Goal: Information Seeking & Learning: Learn about a topic

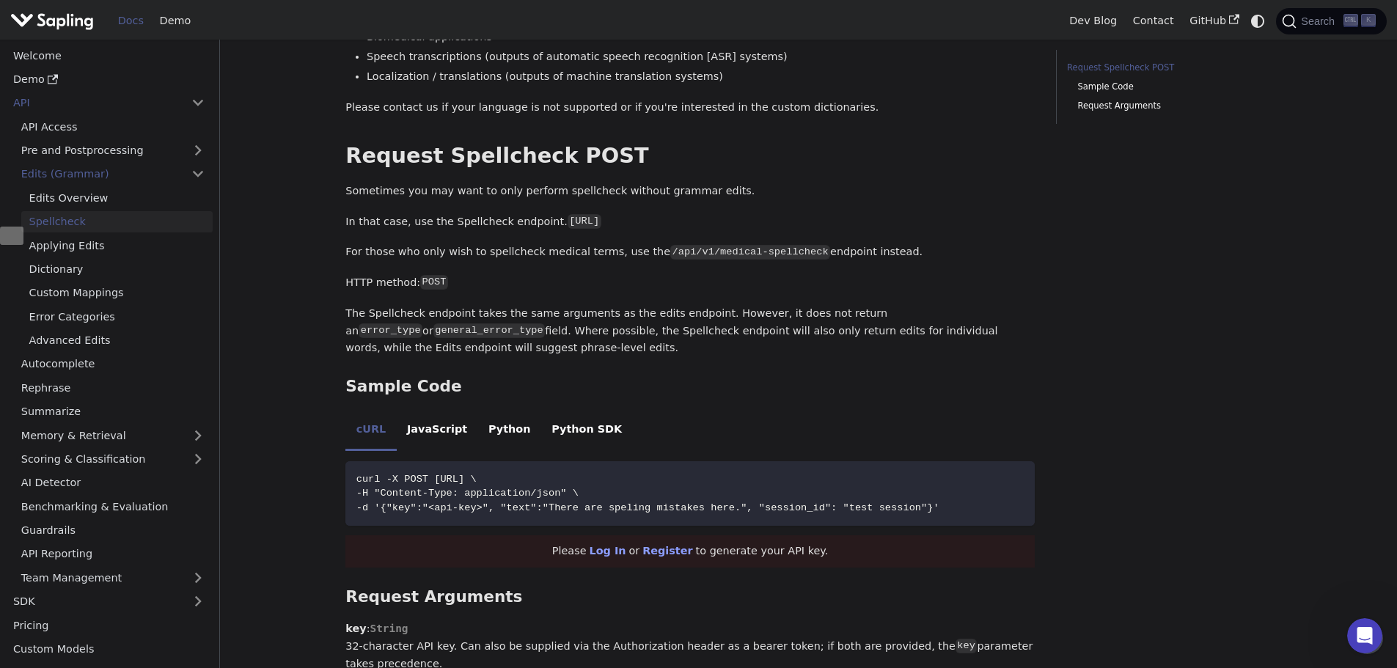
scroll to position [440, 0]
click at [137, 241] on link "Applying Edits" at bounding box center [116, 245] width 191 height 21
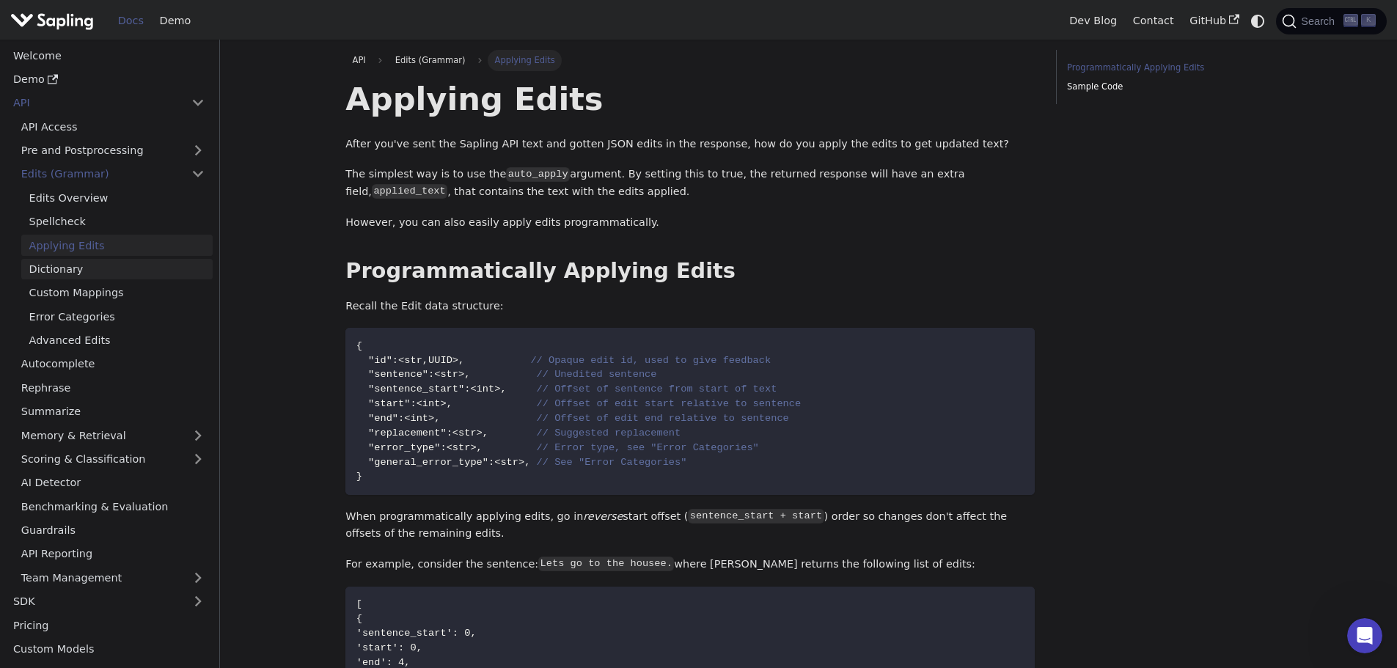
click at [129, 263] on link "Dictionary" at bounding box center [116, 269] width 191 height 21
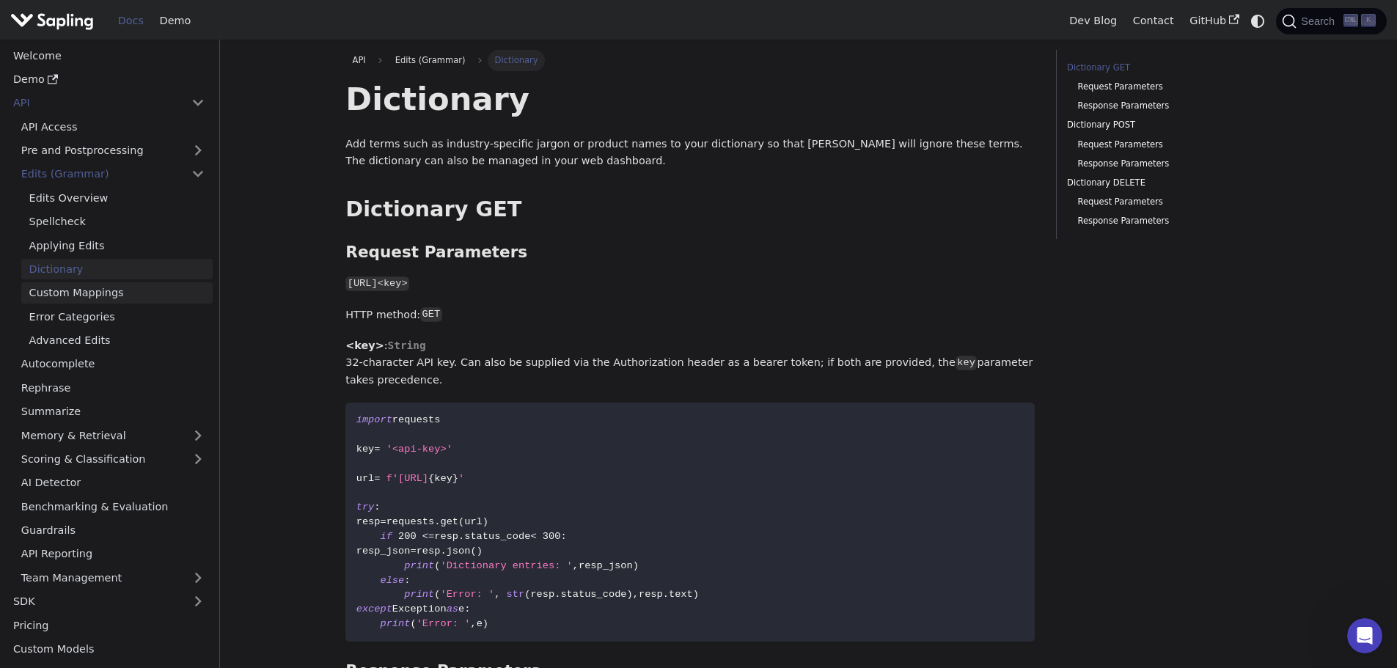
click at [142, 287] on link "Custom Mappings" at bounding box center [116, 292] width 191 height 21
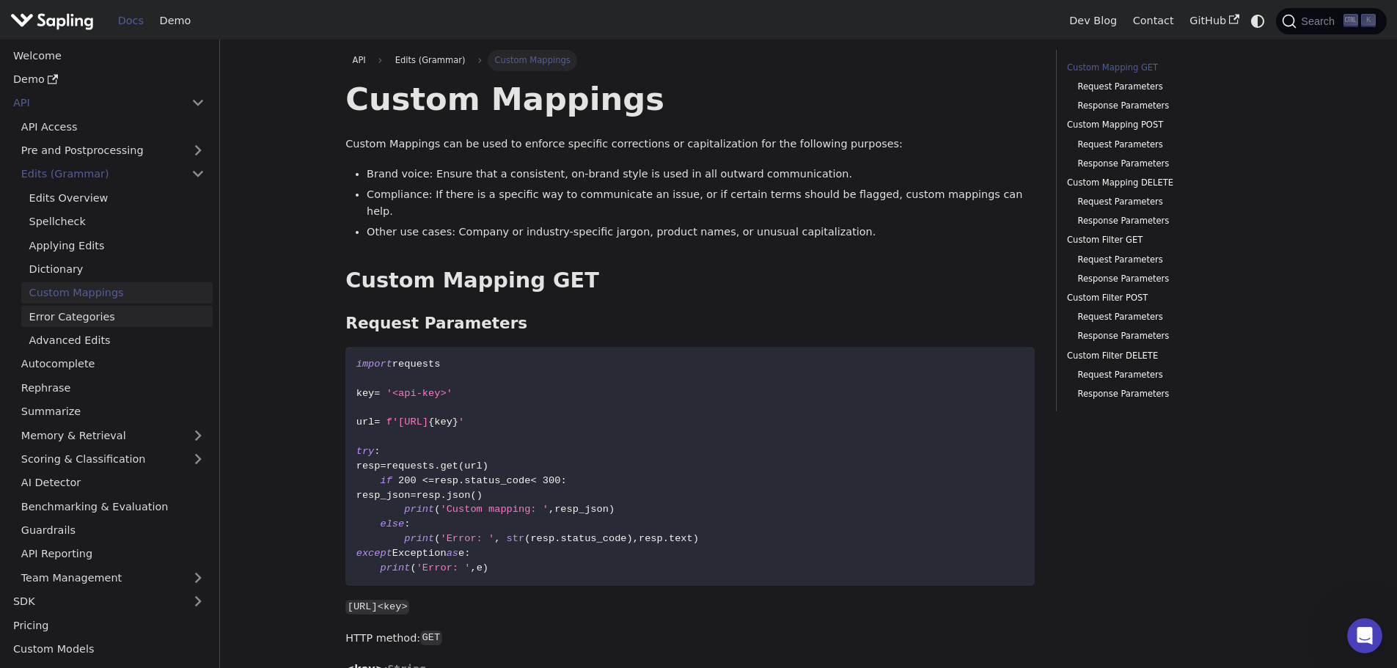
click at [130, 316] on link "Error Categories" at bounding box center [116, 316] width 191 height 21
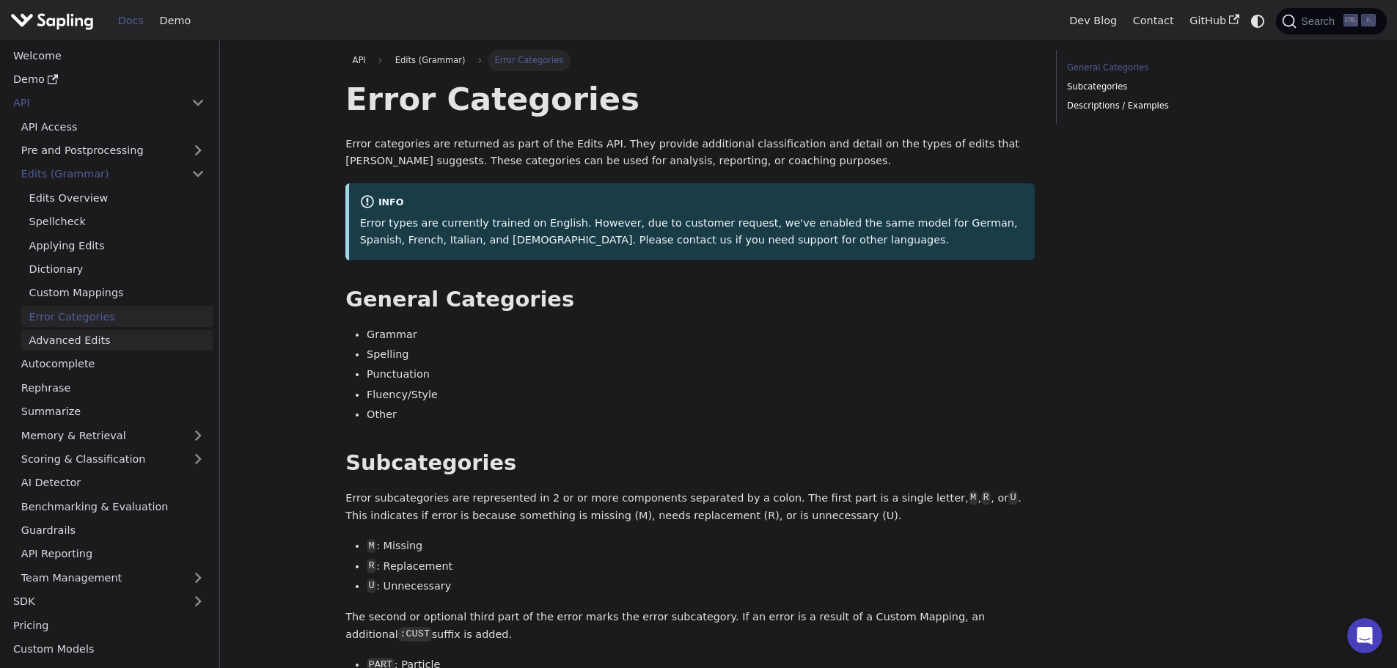
click at [129, 335] on link "Advanced Edits" at bounding box center [116, 340] width 191 height 21
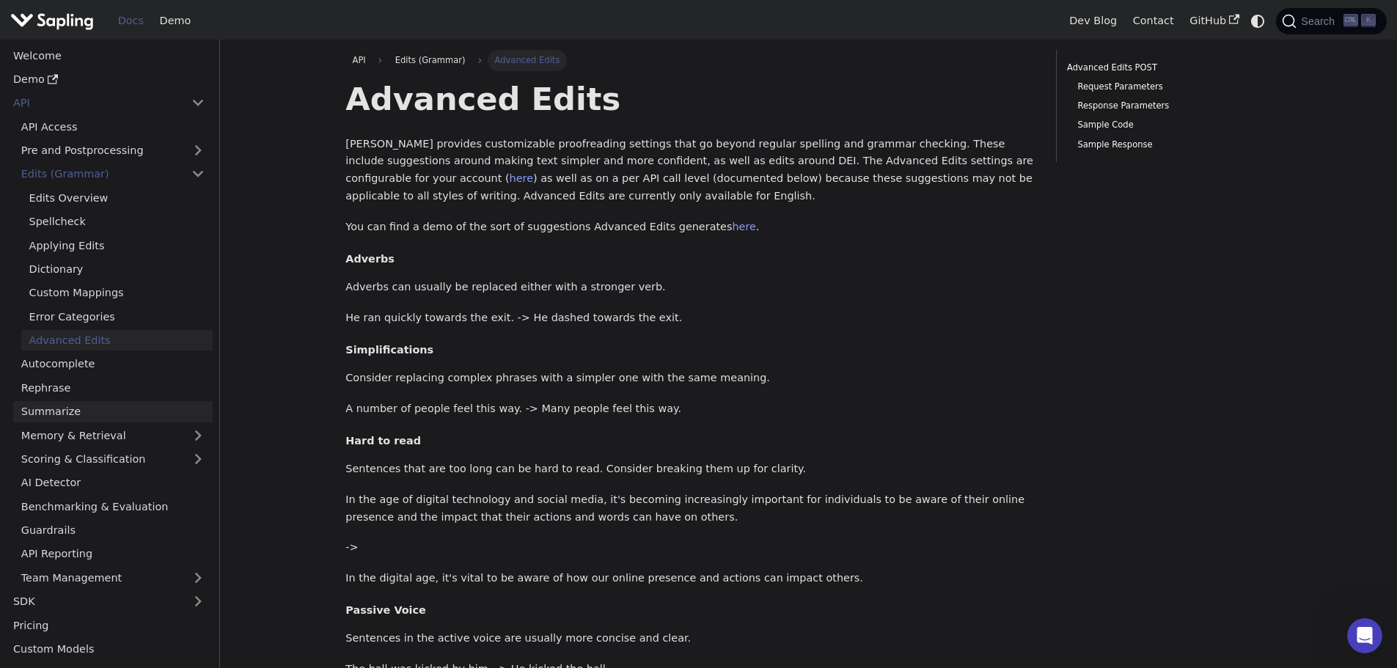
click at [99, 409] on link "Summarize" at bounding box center [113, 411] width 200 height 21
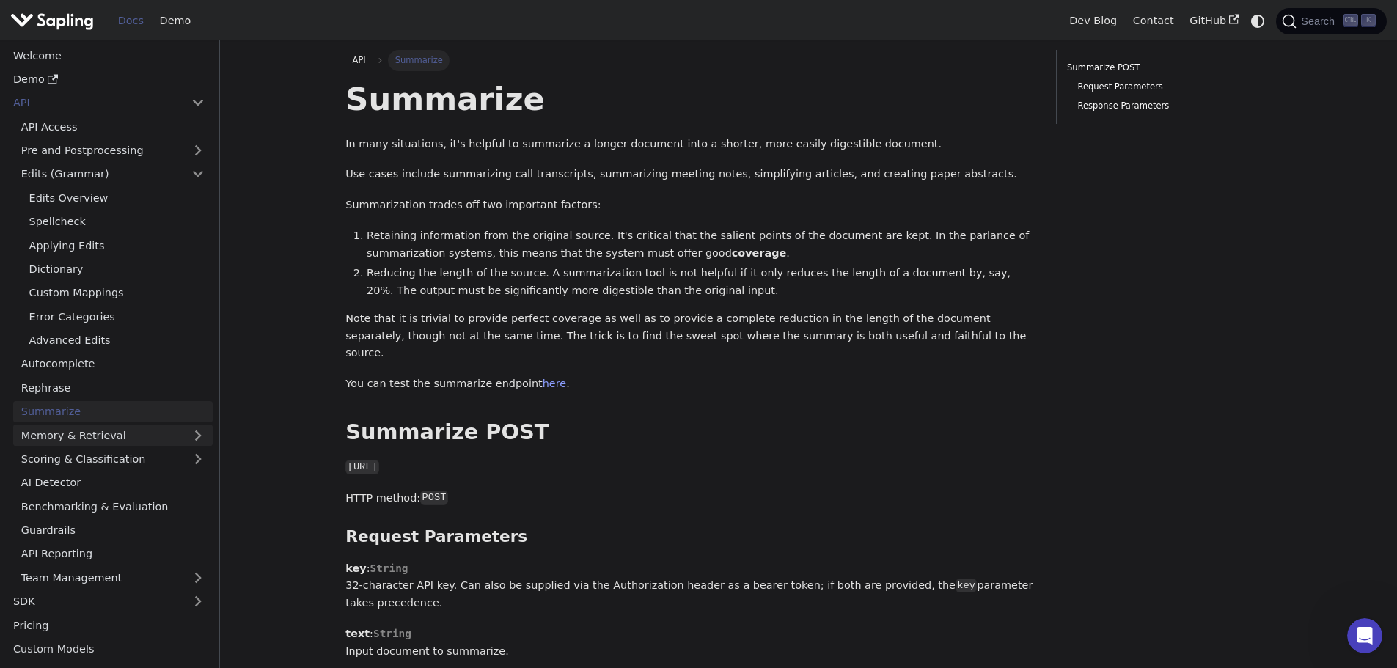
click at [104, 434] on link "Memory & Retrieval" at bounding box center [113, 435] width 200 height 21
drag, startPoint x: 127, startPoint y: 434, endPoint x: 122, endPoint y: 441, distance: 7.9
click at [127, 436] on link "Memory & Retrieval" at bounding box center [113, 435] width 200 height 21
click at [120, 455] on link "Scoring & Classification" at bounding box center [113, 459] width 200 height 21
click at [120, 456] on link "Scoring & Classification" at bounding box center [113, 459] width 200 height 21
